Goal: Ask a question

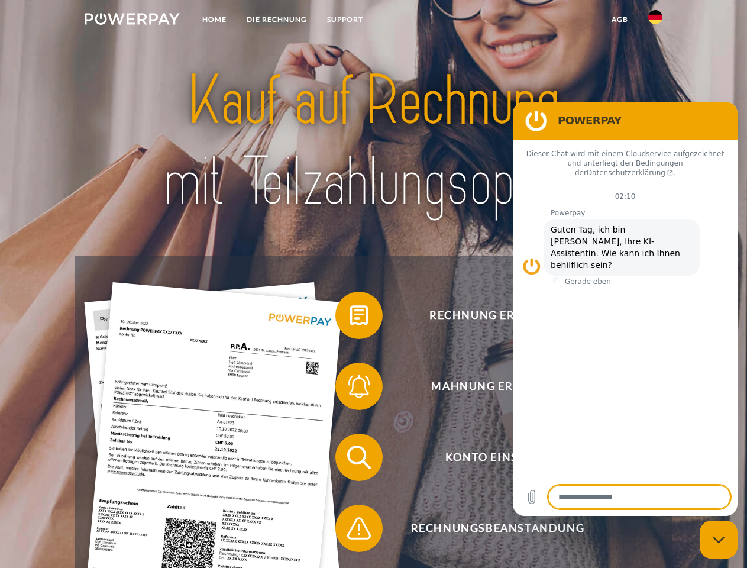
click at [132, 21] on img at bounding box center [132, 19] width 95 height 12
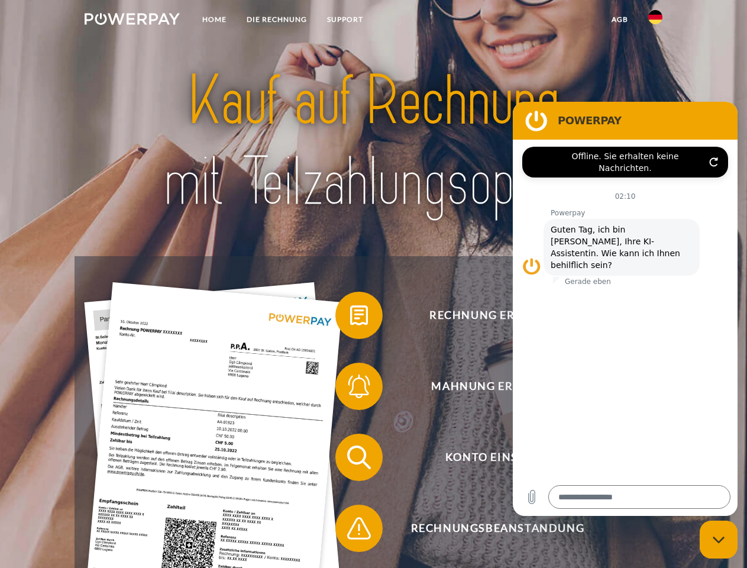
click at [656, 21] on img at bounding box center [656, 17] width 14 height 14
click at [620, 20] on link "agb" at bounding box center [620, 19] width 37 height 21
click at [350, 318] on span at bounding box center [341, 315] width 59 height 59
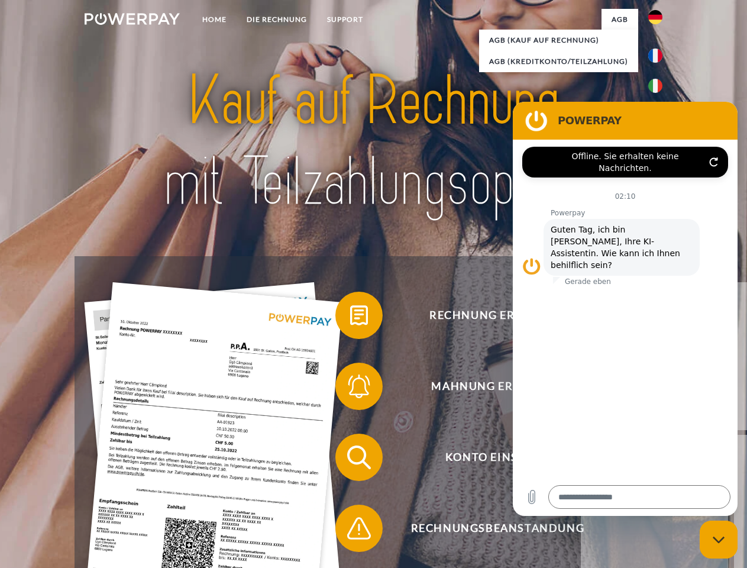
click at [350, 389] on span at bounding box center [341, 386] width 59 height 59
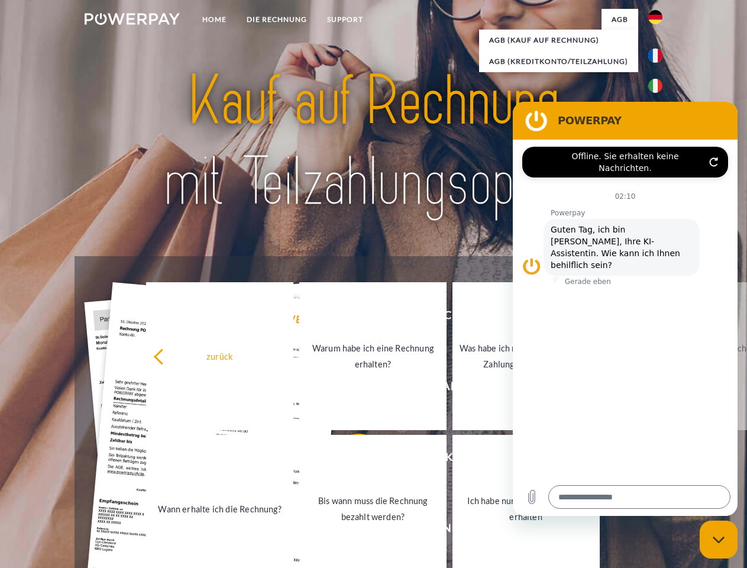
click at [350, 460] on link "Bis wann muss die Rechnung bezahlt werden?" at bounding box center [372, 509] width 147 height 148
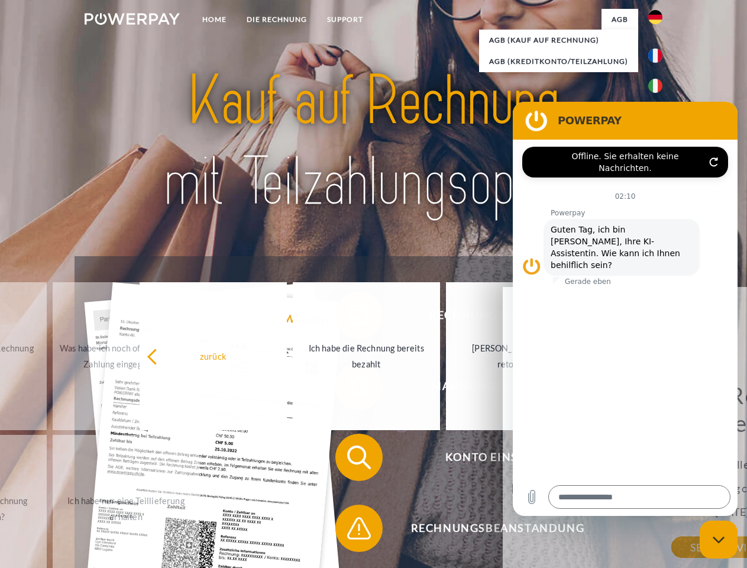
click at [350, 531] on span at bounding box center [341, 528] width 59 height 59
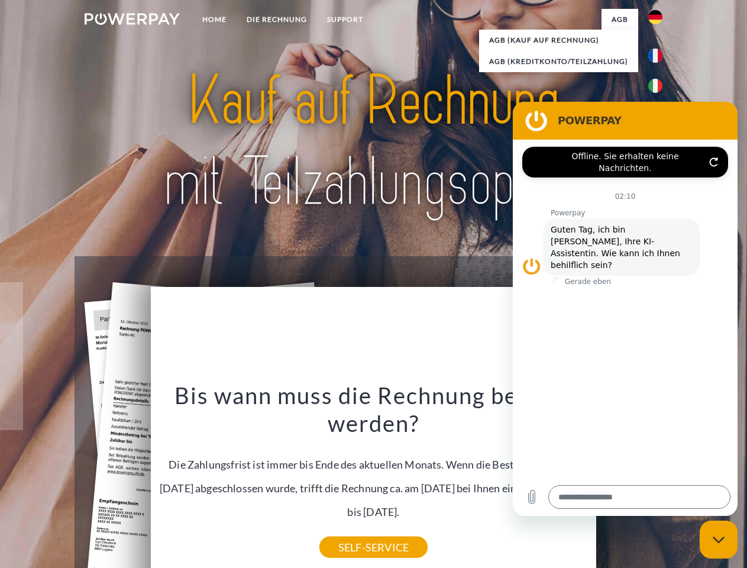
click at [719, 540] on icon "Messaging-Fenster schließen" at bounding box center [719, 540] width 12 height 8
type textarea "*"
